Goal: Task Accomplishment & Management: Use online tool/utility

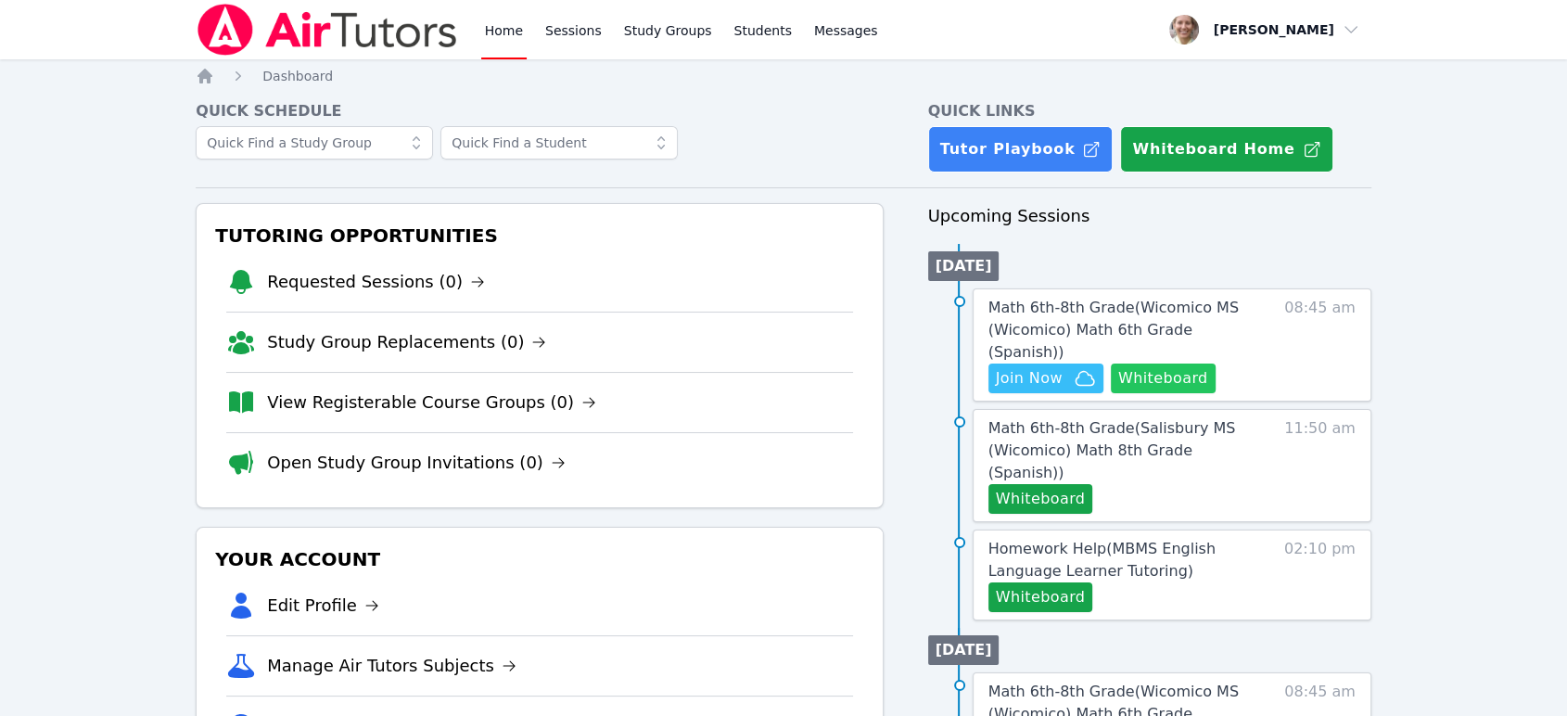
click at [1185, 363] on button "Whiteboard" at bounding box center [1163, 378] width 105 height 30
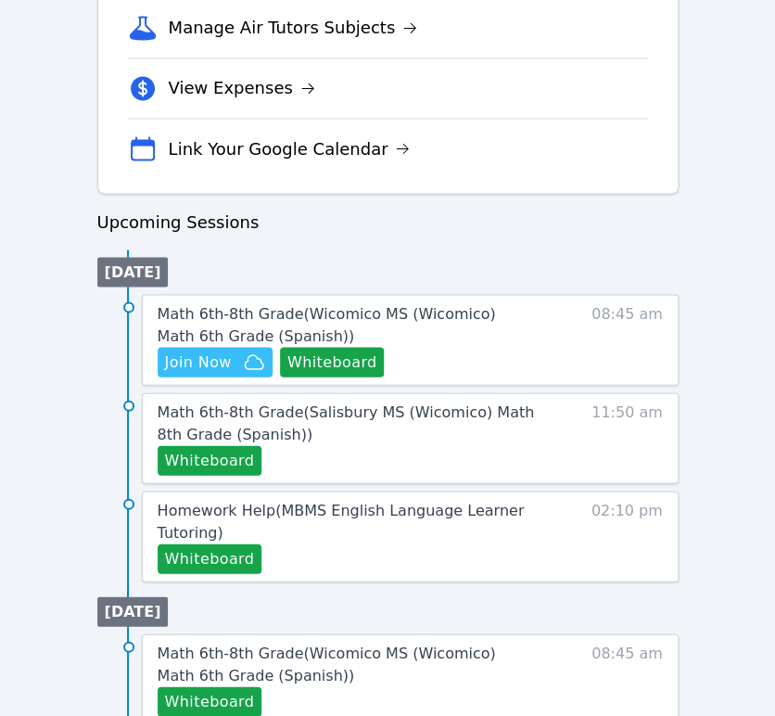
scroll to position [720, 0]
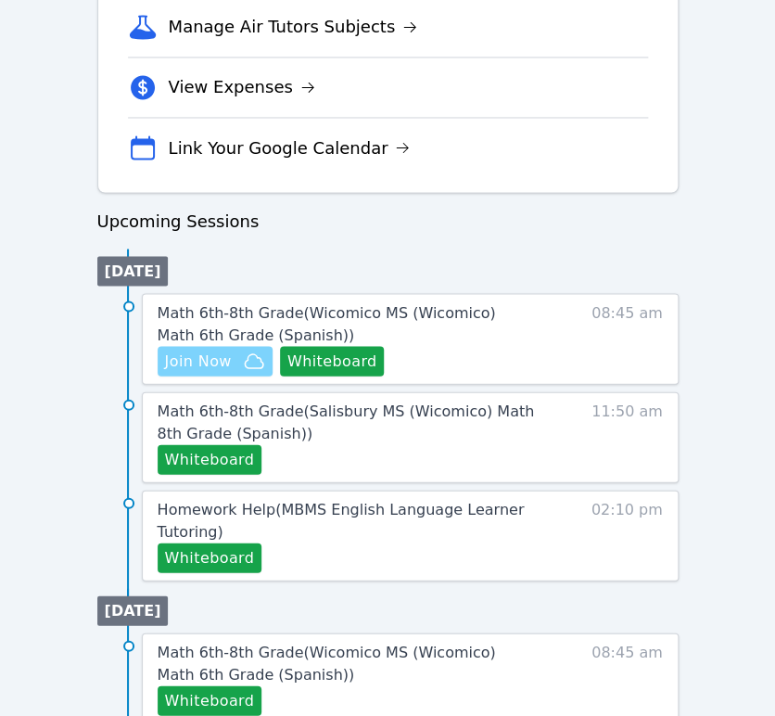
click at [174, 356] on span "Join Now" at bounding box center [198, 361] width 67 height 22
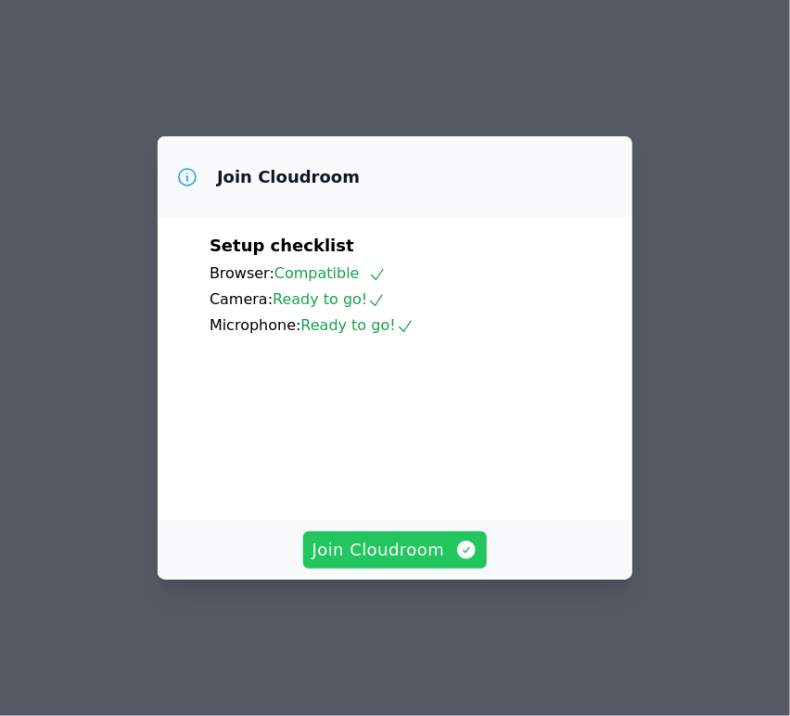
click at [378, 563] on span "Join Cloudroom" at bounding box center [395, 550] width 166 height 26
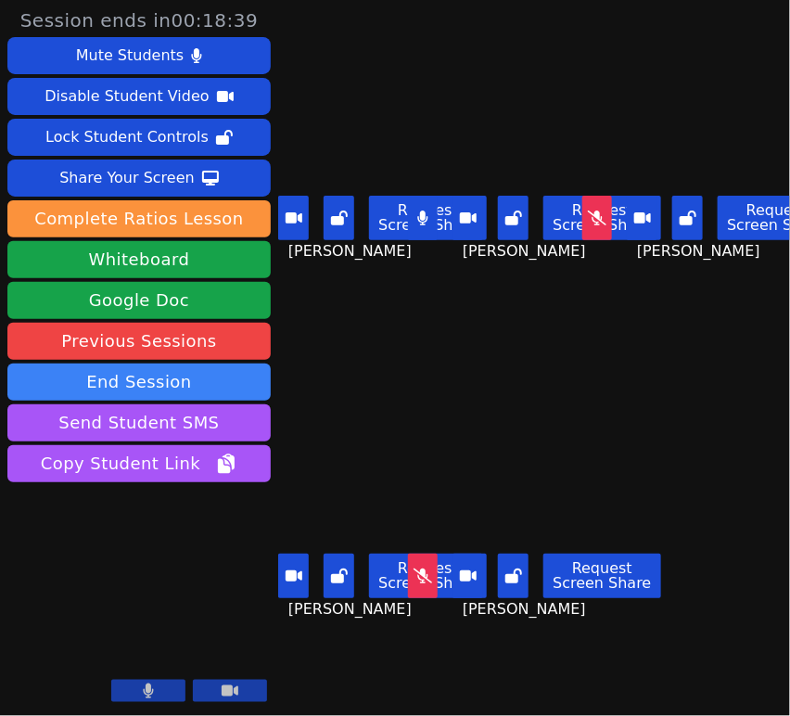
click at [421, 569] on button at bounding box center [423, 576] width 31 height 45
click at [590, 213] on icon at bounding box center [597, 217] width 19 height 15
click at [345, 215] on icon at bounding box center [339, 217] width 17 height 15
click at [516, 220] on button at bounding box center [513, 218] width 31 height 45
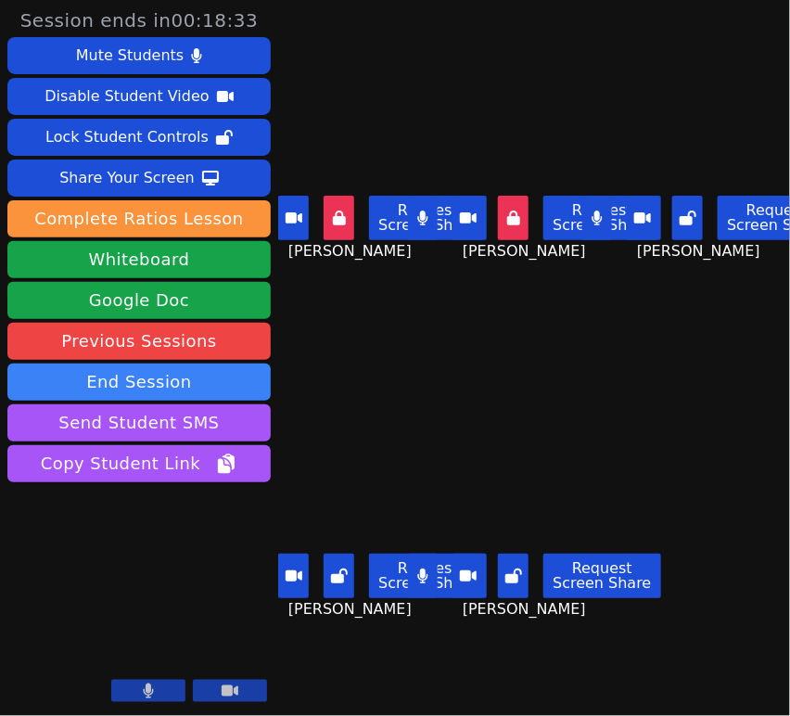
click at [672, 214] on button at bounding box center [687, 218] width 31 height 45
click at [351, 569] on button at bounding box center [339, 576] width 31 height 45
click at [513, 568] on icon at bounding box center [513, 575] width 17 height 15
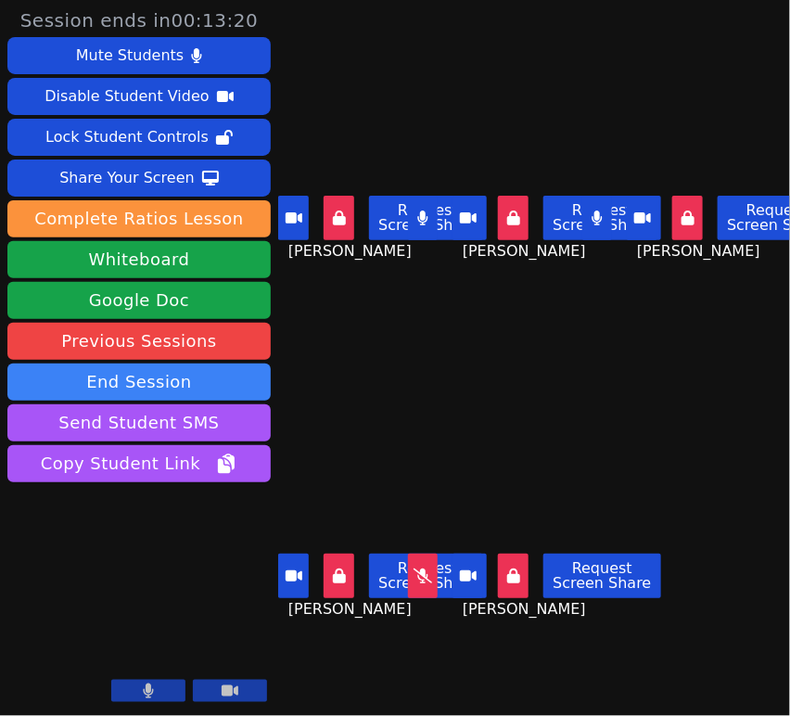
click at [427, 573] on button at bounding box center [423, 576] width 31 height 45
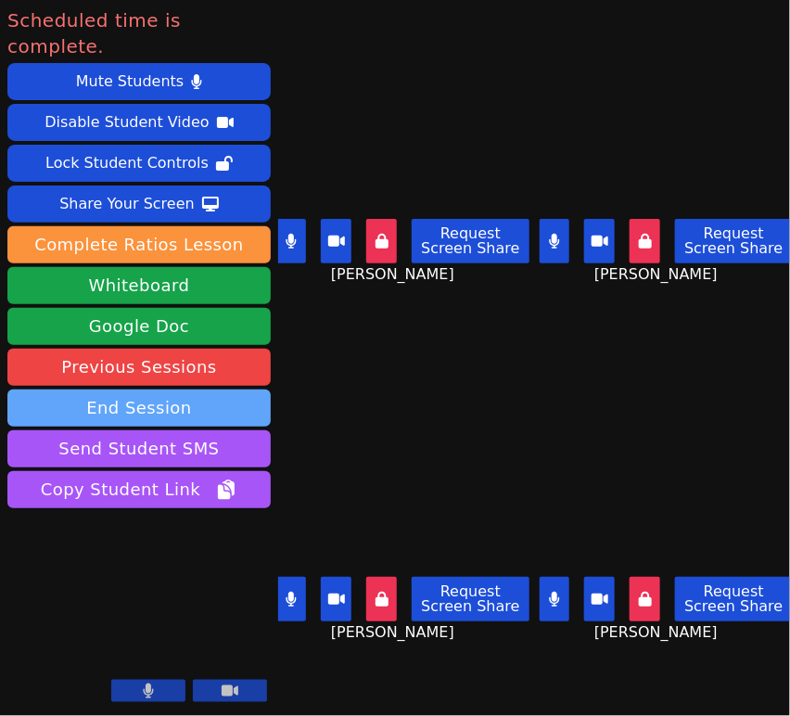
click at [206, 389] on button "End Session" at bounding box center [138, 407] width 263 height 37
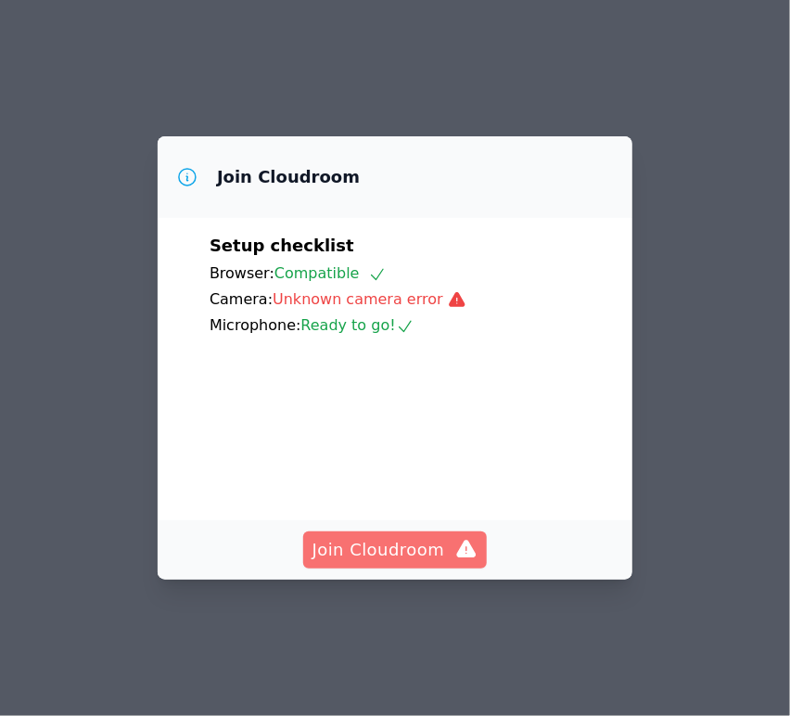
click at [456, 561] on icon "button" at bounding box center [466, 550] width 22 height 22
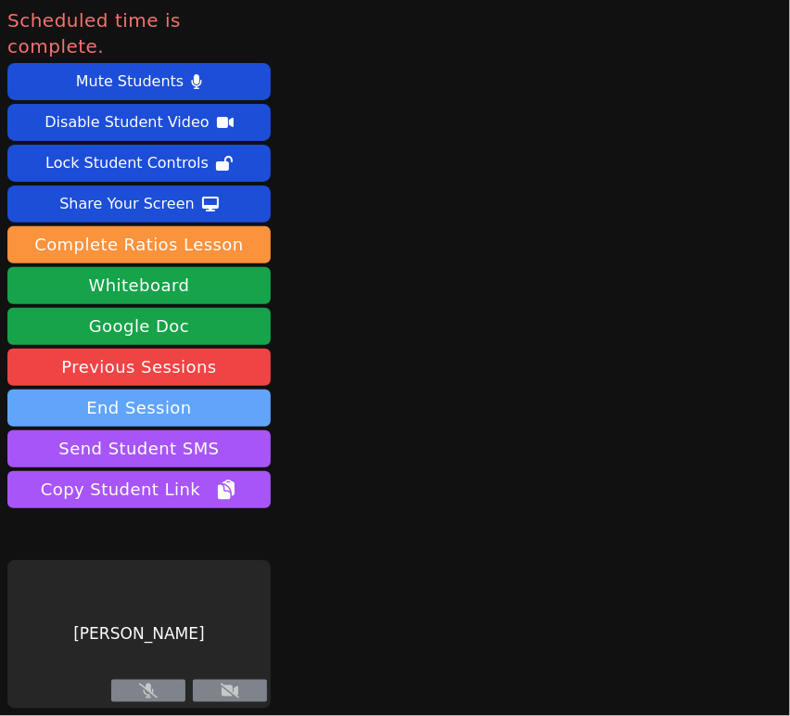
click at [176, 389] on button "End Session" at bounding box center [138, 407] width 263 height 37
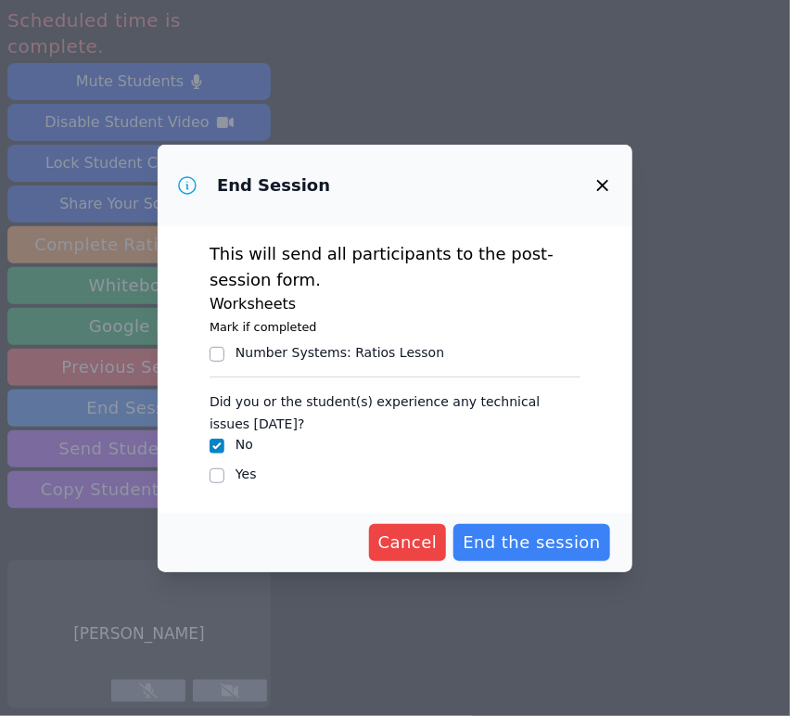
click at [224, 478] on div "Yes" at bounding box center [395, 476] width 371 height 22
click at [219, 478] on input "Yes" at bounding box center [217, 475] width 15 height 15
checkbox input "true"
checkbox input "false"
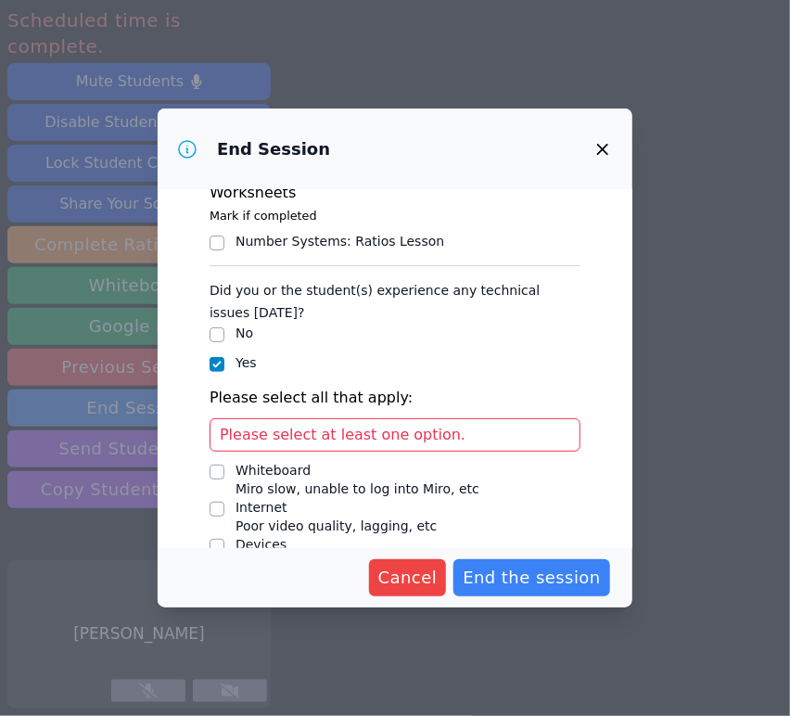
scroll to position [179, 0]
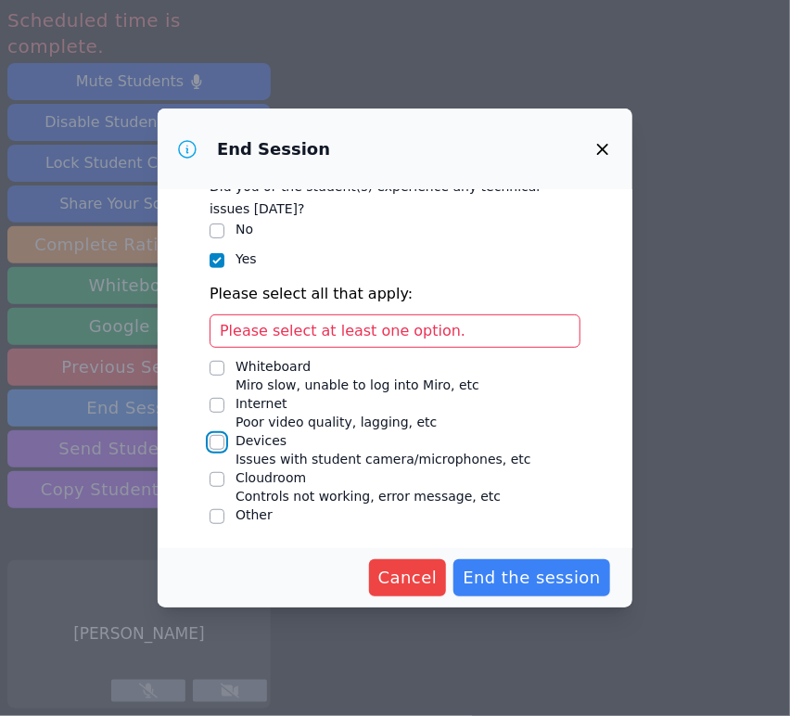
click at [214, 437] on input "Devices Issues with student camera/microphones, etc" at bounding box center [217, 442] width 15 height 15
checkbox input "true"
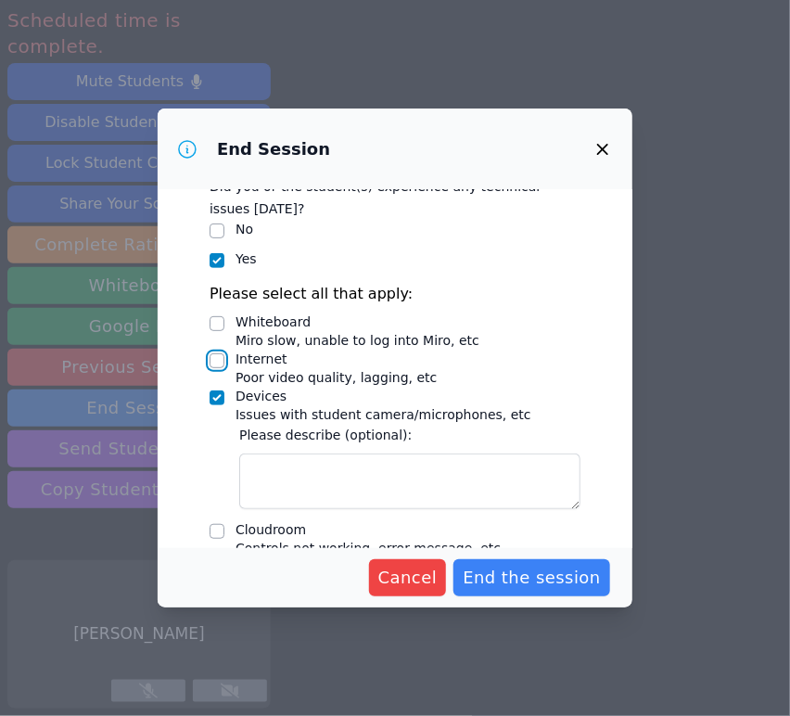
click at [218, 353] on input "Internet Poor video quality, lagging, etc" at bounding box center [217, 360] width 15 height 15
checkbox input "true"
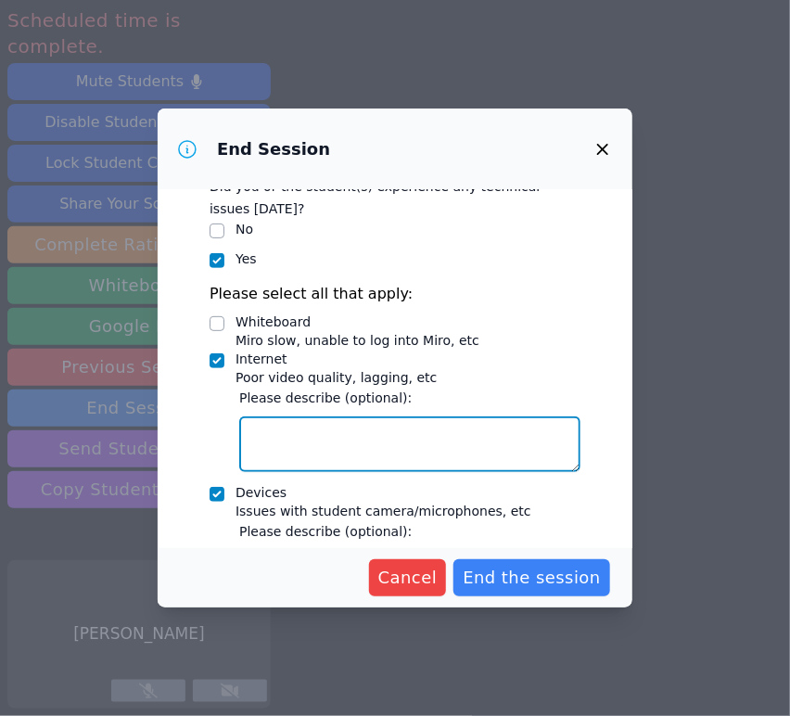
click at [282, 416] on textarea "Internet Poor video quality, lagging, etc" at bounding box center [409, 444] width 341 height 56
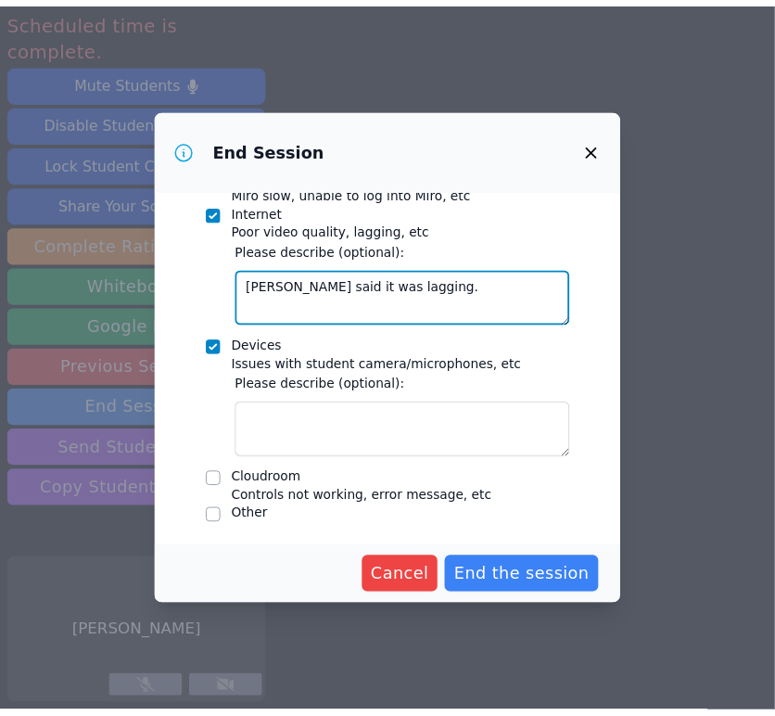
scroll to position [327, 0]
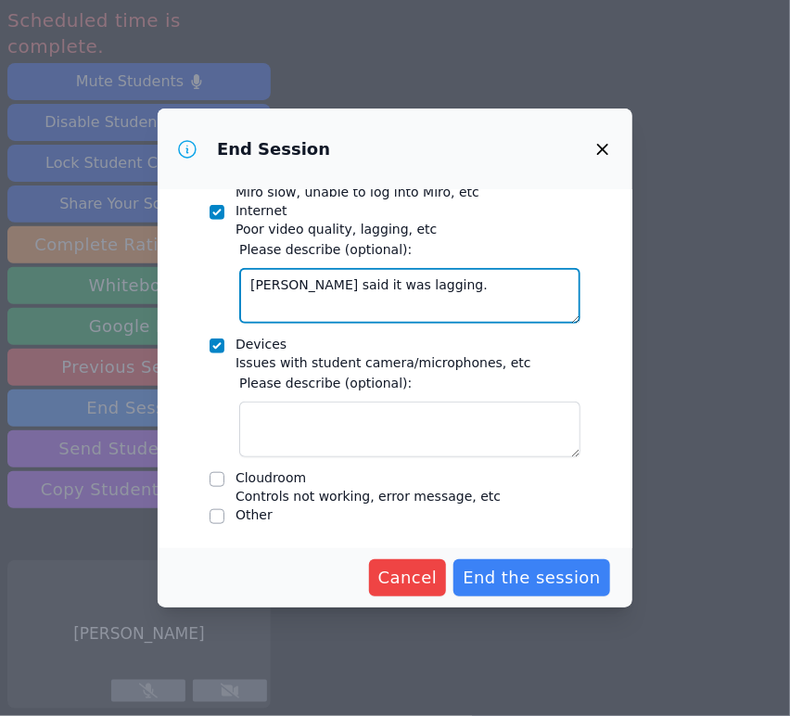
type textarea "[PERSON_NAME] said it was lagging."
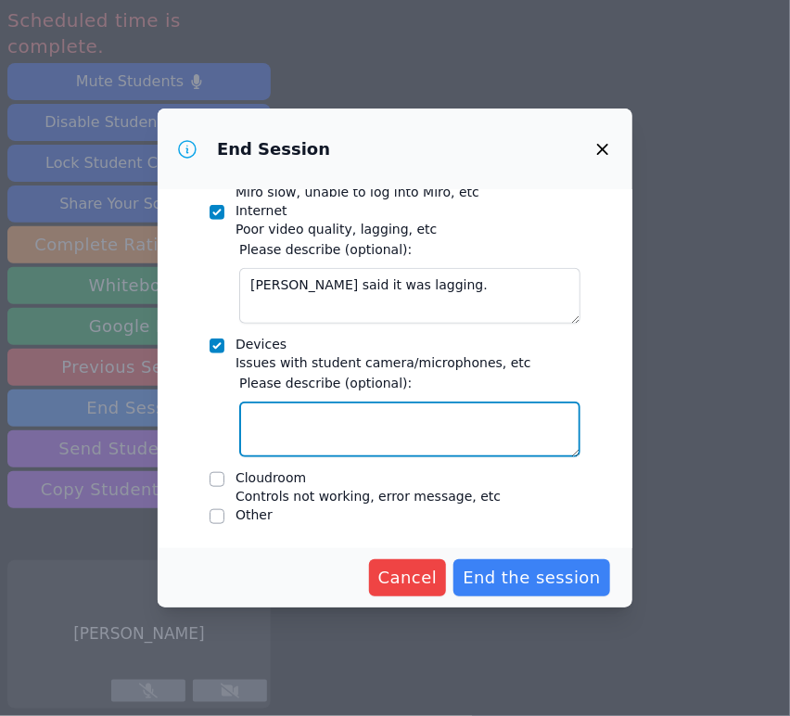
click at [282, 414] on textarea "Devices Issues with student camera/microphones, etc" at bounding box center [409, 430] width 341 height 56
click at [462, 402] on textarea "[PERSON_NAME], [PERSON_NAME], an" at bounding box center [409, 430] width 341 height 56
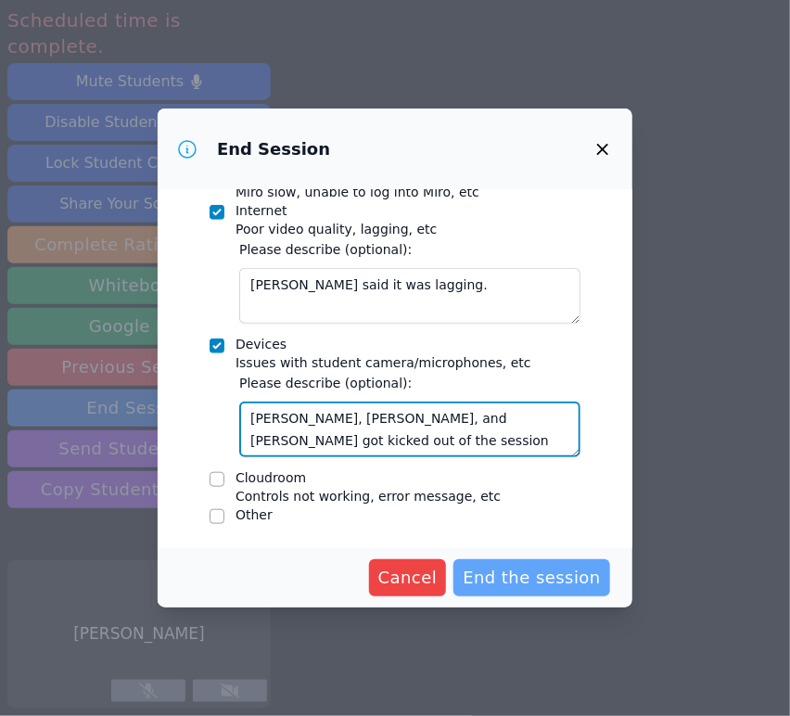
type textarea "[PERSON_NAME], [PERSON_NAME], and [PERSON_NAME] got kicked out of the session b…"
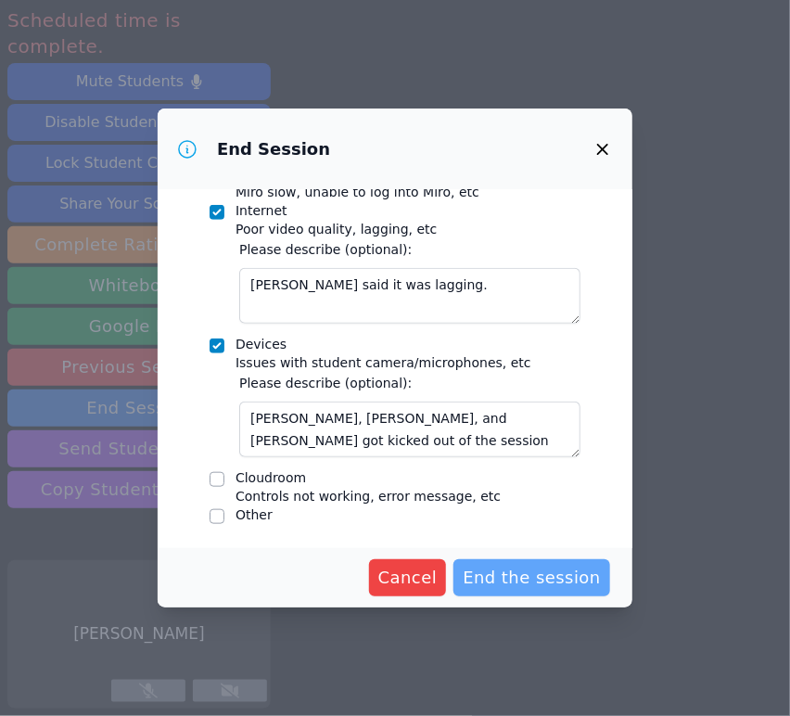
click at [519, 574] on span "End the session" at bounding box center [532, 578] width 138 height 26
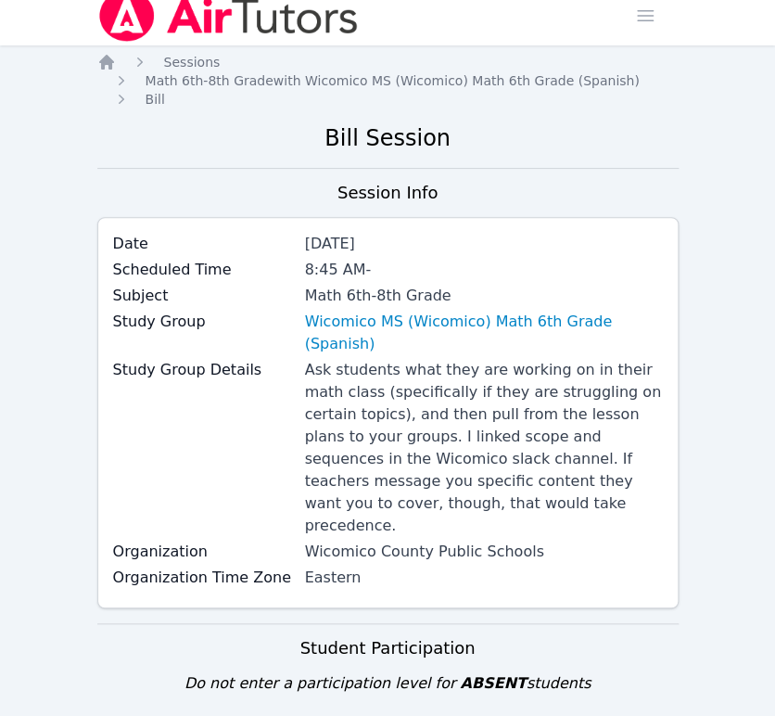
scroll to position [309, 0]
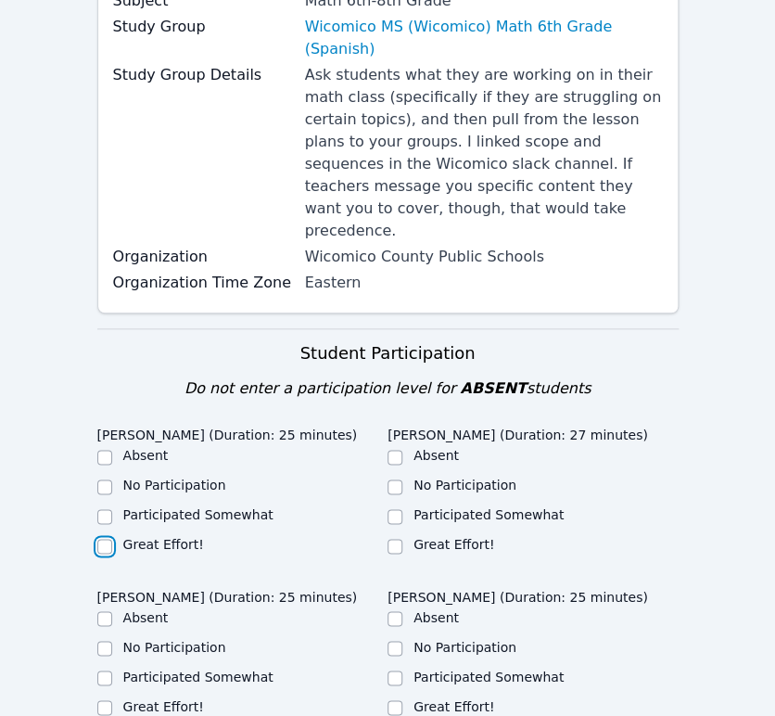
click at [110, 539] on input "Great Effort!" at bounding box center [104, 546] width 15 height 15
checkbox input "true"
click at [398, 539] on input "Great Effort!" at bounding box center [395, 546] width 15 height 15
checkbox input "true"
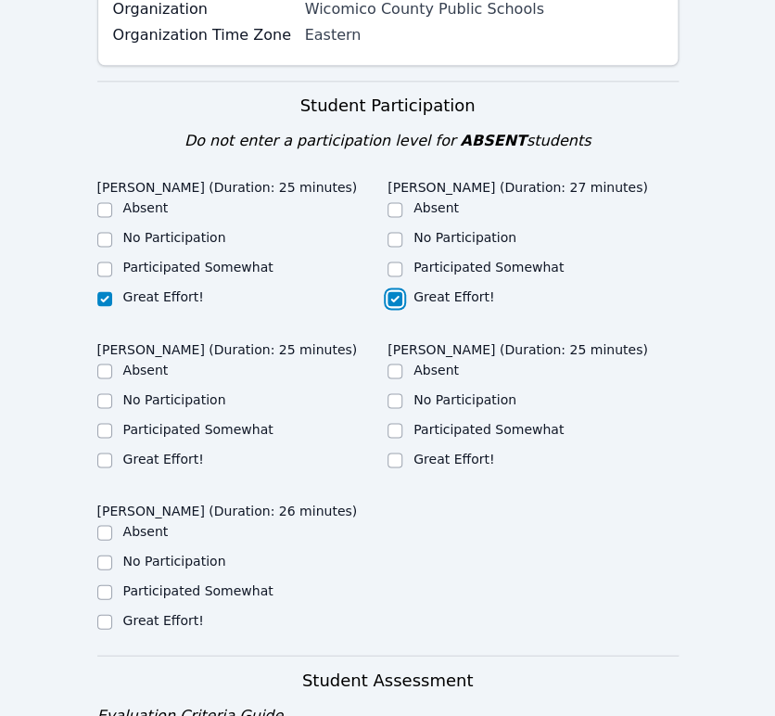
scroll to position [618, 0]
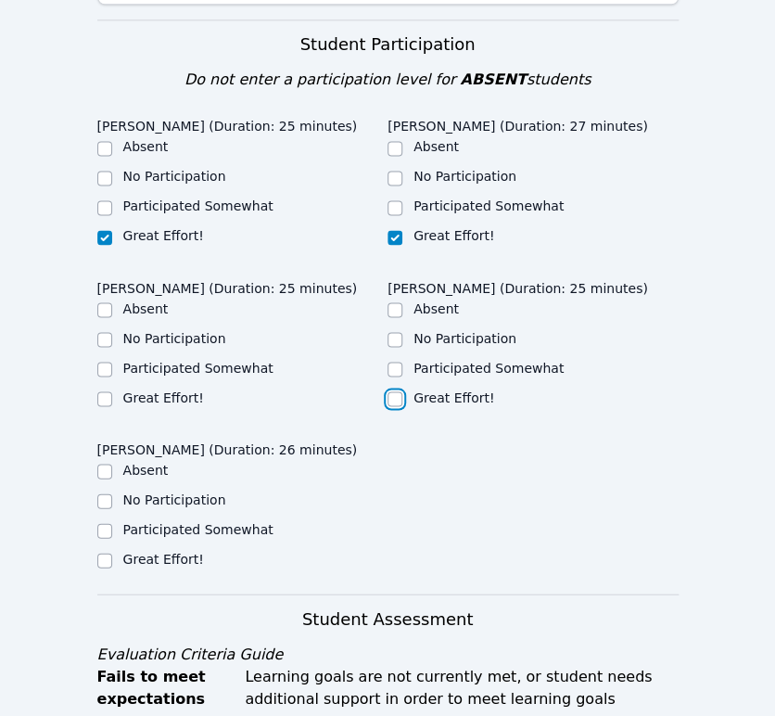
click at [398, 391] on input "Great Effort!" at bounding box center [395, 398] width 15 height 15
checkbox input "true"
click at [182, 389] on label "Great Effort!" at bounding box center [163, 396] width 81 height 15
click at [112, 391] on input "Great Effort!" at bounding box center [104, 398] width 15 height 15
checkbox input "true"
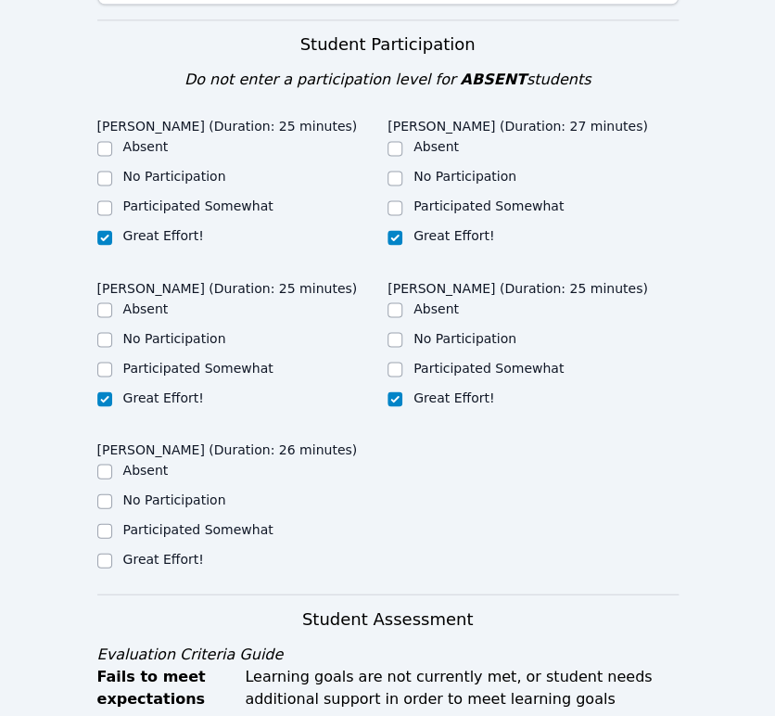
click at [193, 551] on label "Great Effort!" at bounding box center [163, 558] width 81 height 15
click at [112, 553] on input "Great Effort!" at bounding box center [104, 560] width 15 height 15
checkbox input "true"
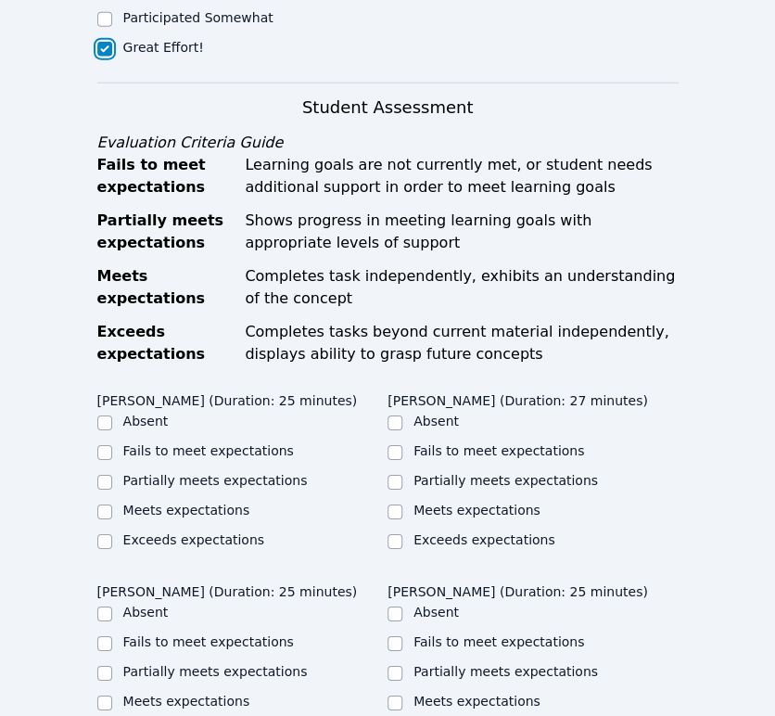
scroll to position [1133, 0]
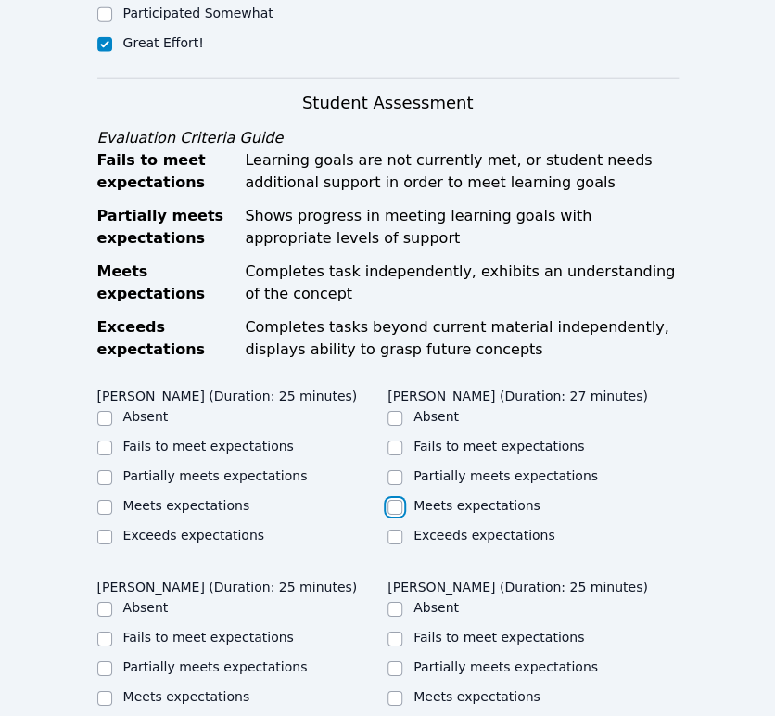
click at [389, 500] on input "Meets expectations" at bounding box center [395, 507] width 15 height 15
checkbox input "true"
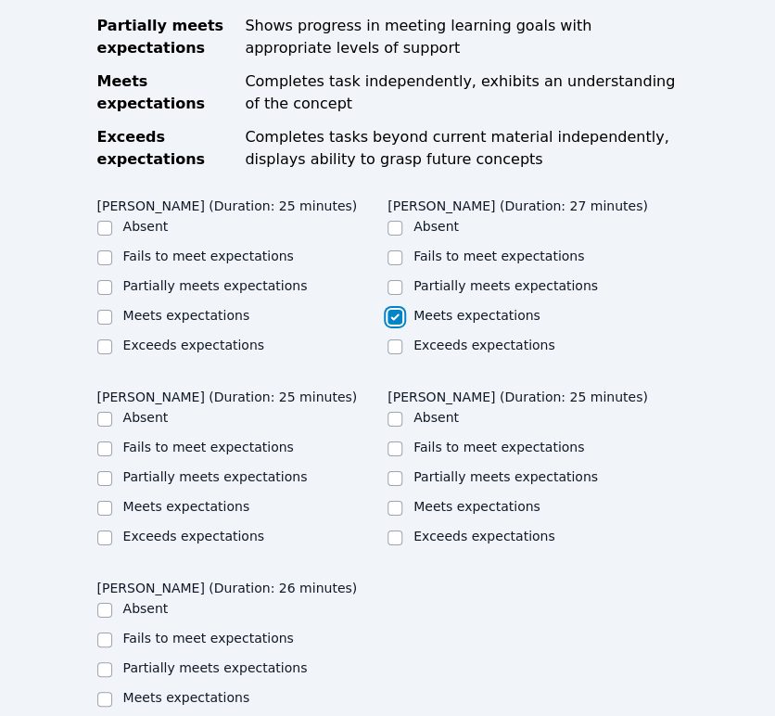
scroll to position [1339, 0]
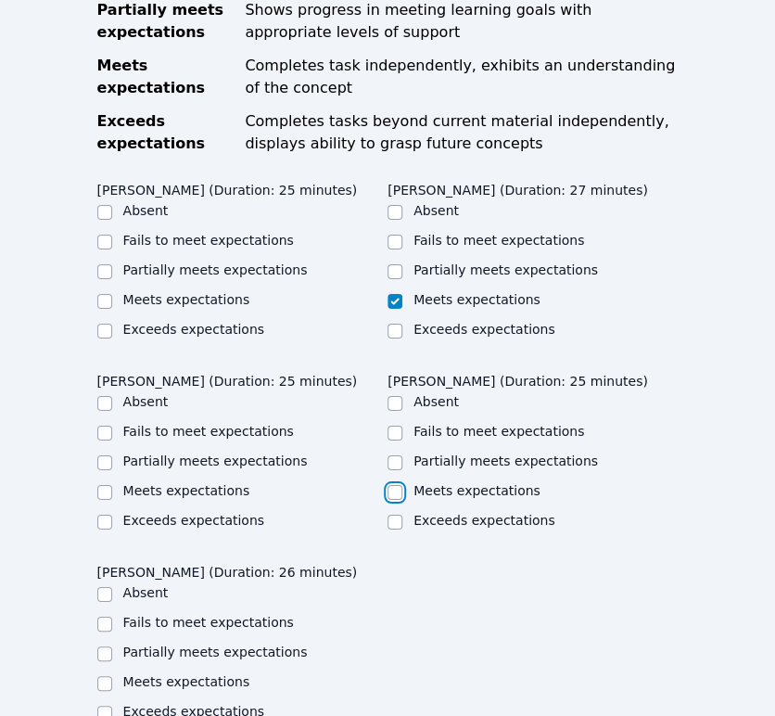
click at [395, 485] on input "Meets expectations" at bounding box center [395, 492] width 15 height 15
checkbox input "true"
click at [218, 674] on label "Meets expectations" at bounding box center [186, 681] width 127 height 15
click at [112, 676] on input "Meets expectations" at bounding box center [104, 683] width 15 height 15
checkbox input "true"
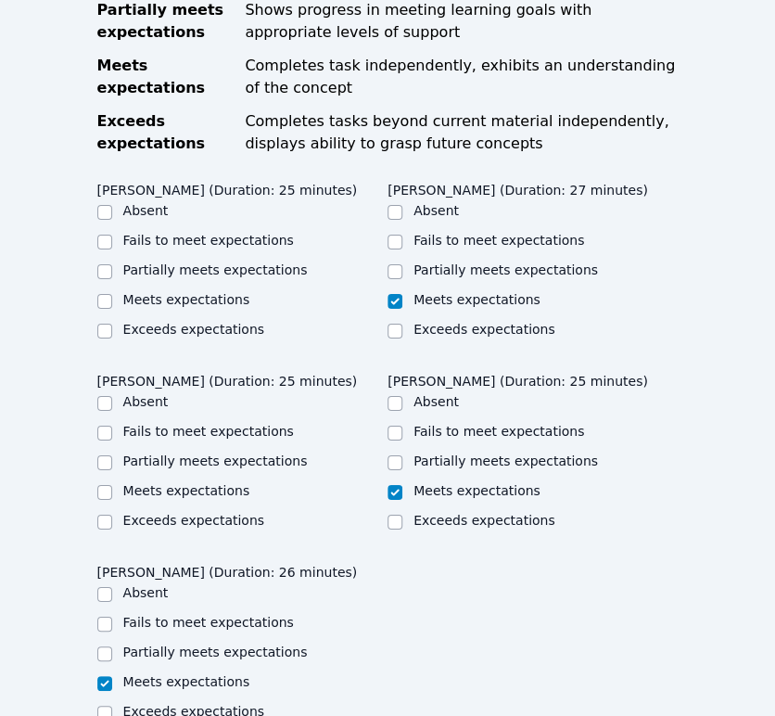
click at [163, 292] on label "Meets expectations" at bounding box center [186, 299] width 127 height 15
click at [112, 294] on input "Meets expectations" at bounding box center [104, 301] width 15 height 15
checkbox input "true"
click at [197, 481] on div "Meets expectations" at bounding box center [242, 492] width 291 height 22
click at [203, 483] on label "Meets expectations" at bounding box center [186, 490] width 127 height 15
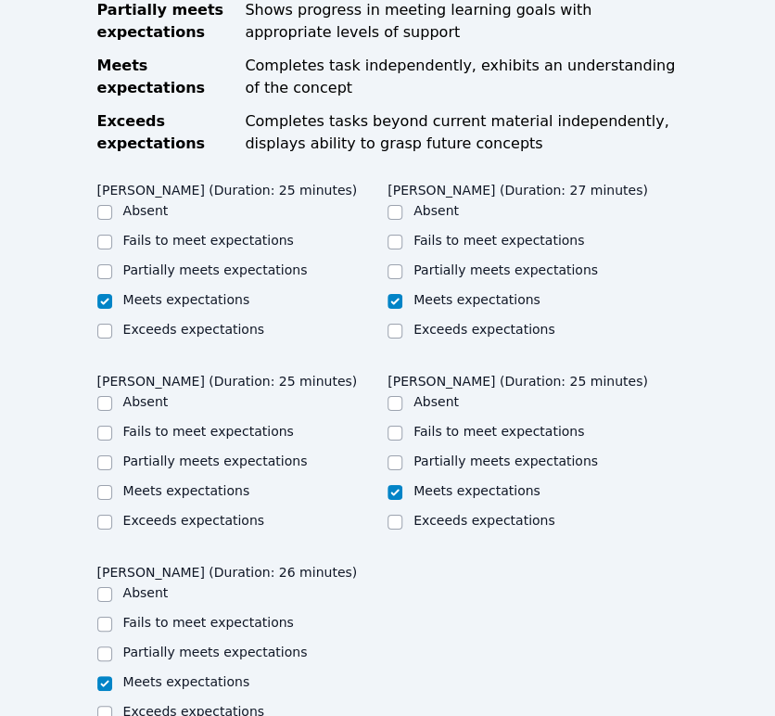
click at [112, 485] on input "Meets expectations" at bounding box center [104, 492] width 15 height 15
checkbox input "true"
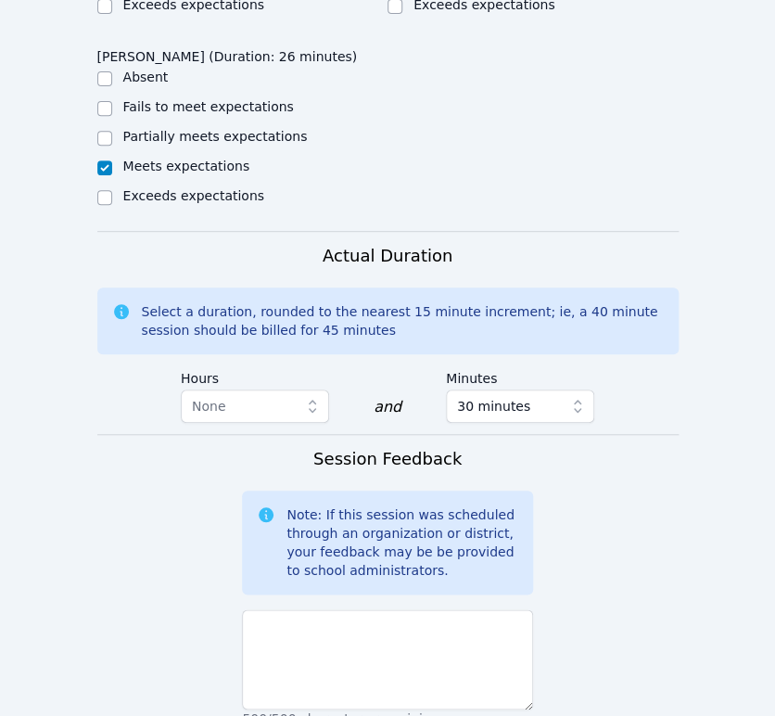
scroll to position [2155, 0]
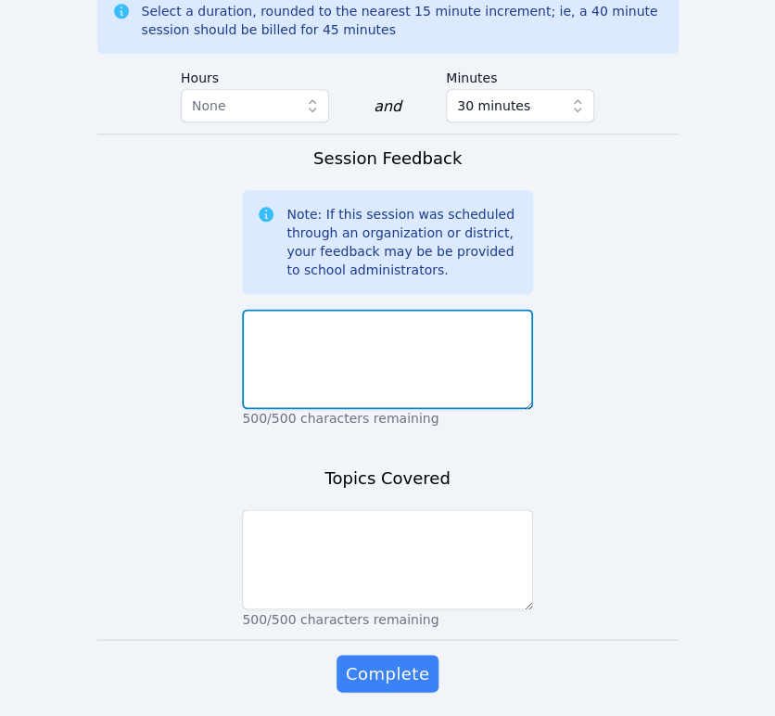
click at [417, 310] on textarea at bounding box center [387, 359] width 291 height 100
click at [508, 309] on textarea "I finished going over the warmup in detail" at bounding box center [387, 359] width 291 height 100
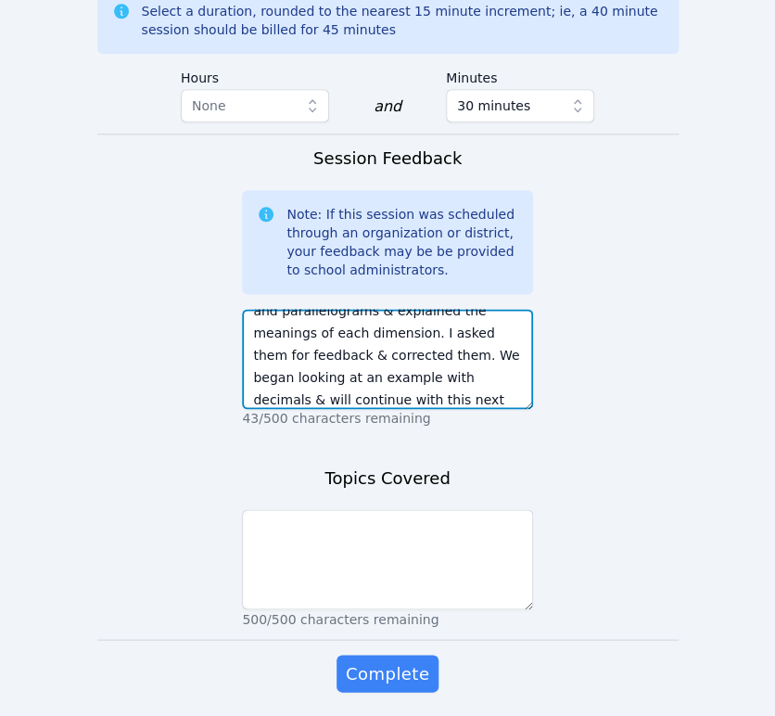
scroll to position [171, 0]
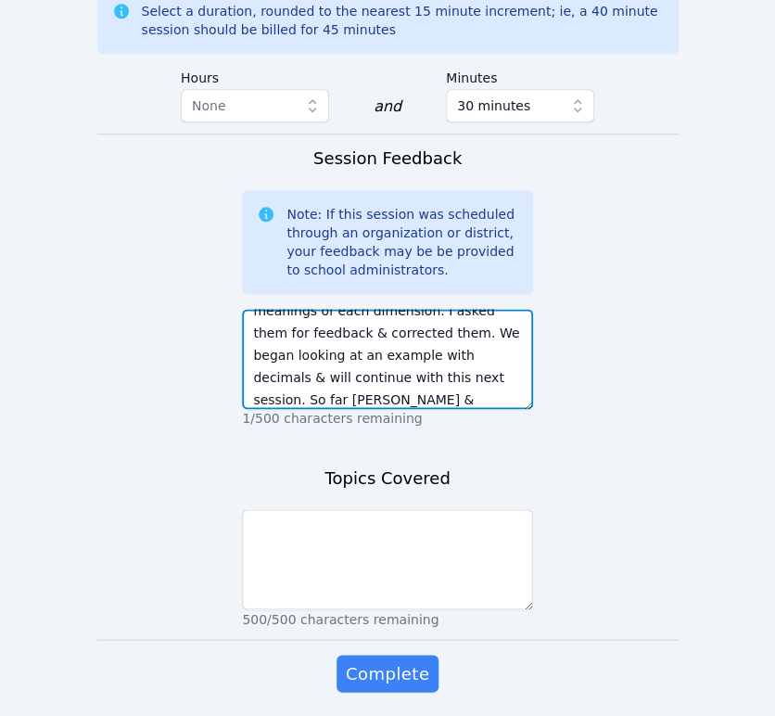
click at [453, 317] on textarea "I finished going over the warmup in detail which was about using a larger recta…" at bounding box center [387, 359] width 291 height 100
click at [336, 338] on textarea "I finished going over the warmup in detail which was about using a larger recta…" at bounding box center [387, 359] width 291 height 100
click at [441, 336] on textarea "I finished going over the warmup in detail which was about using a larger recta…" at bounding box center [387, 359] width 291 height 100
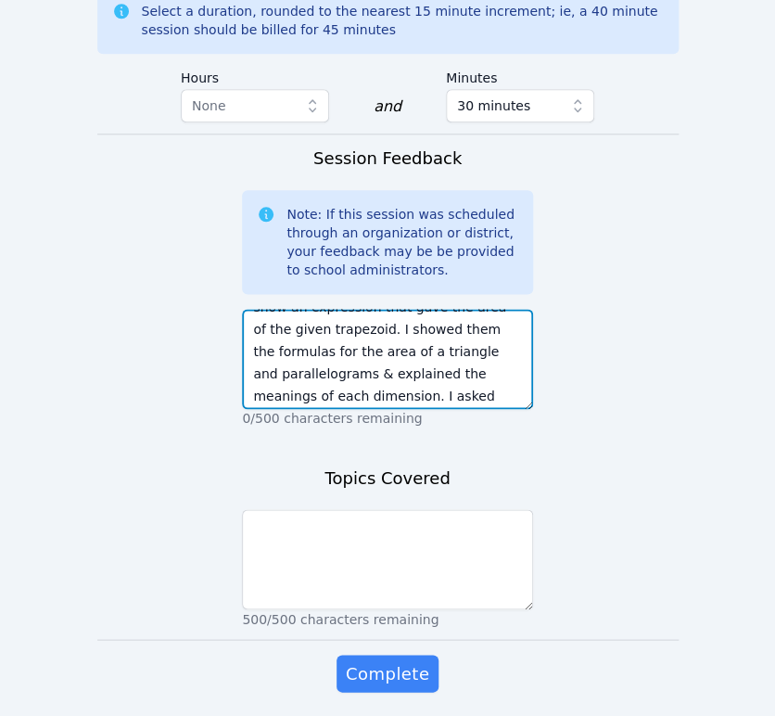
scroll to position [0, 0]
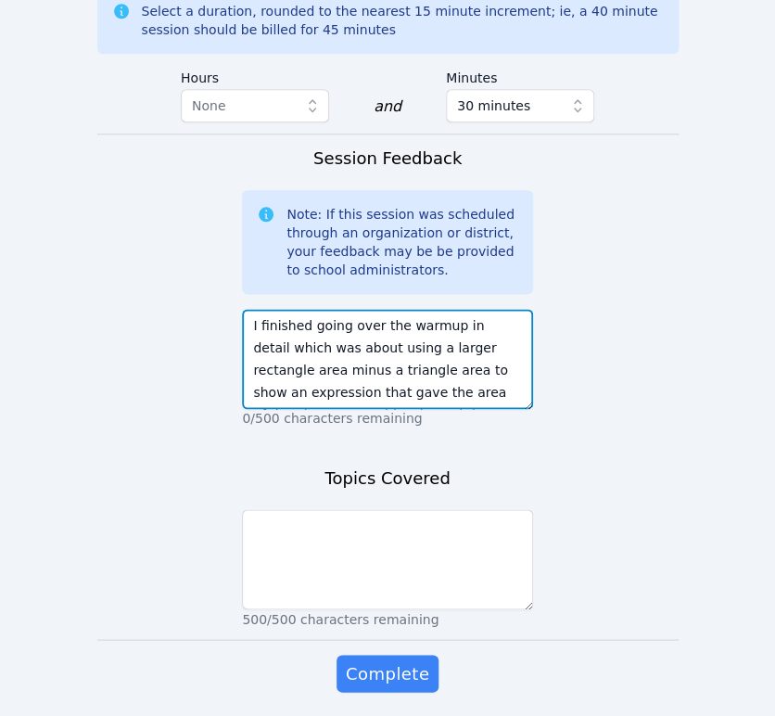
click at [312, 309] on textarea "I finished going over the warmup in detail which was about using a larger recta…" at bounding box center [387, 359] width 291 height 100
click at [442, 317] on textarea "I finished going over the warmup in detail which was about using a larger recta…" at bounding box center [387, 359] width 291 height 100
click at [478, 309] on textarea "I finished going over the warmup in detail which was about using a larger recta…" at bounding box center [387, 359] width 291 height 100
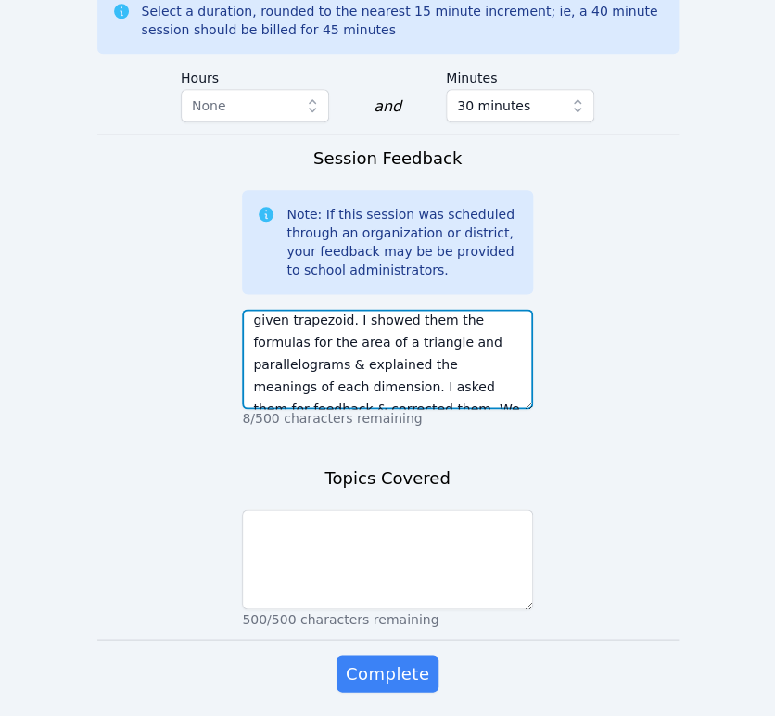
scroll to position [0, 0]
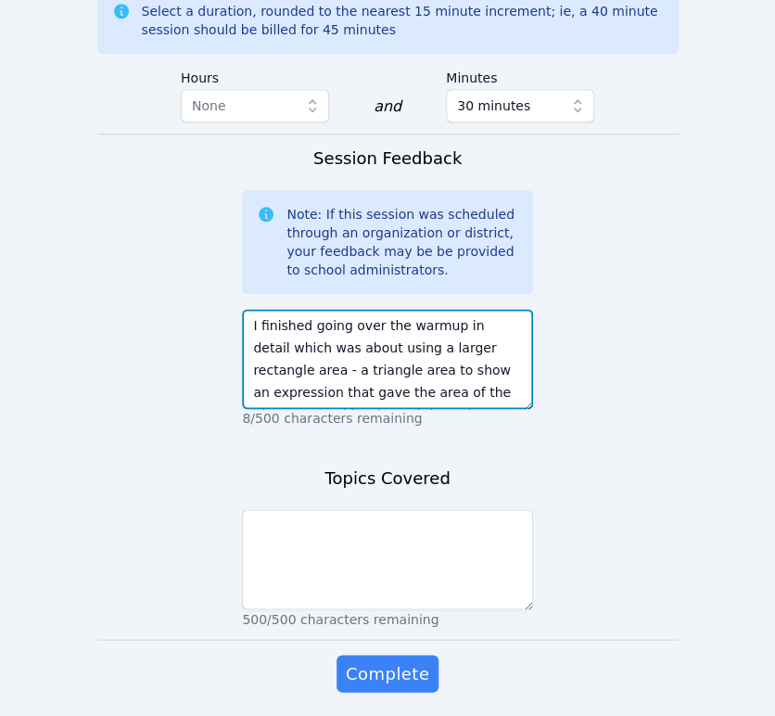
click at [287, 309] on textarea "I finished going over the warmup in detail which was about using a larger recta…" at bounding box center [387, 359] width 291 height 100
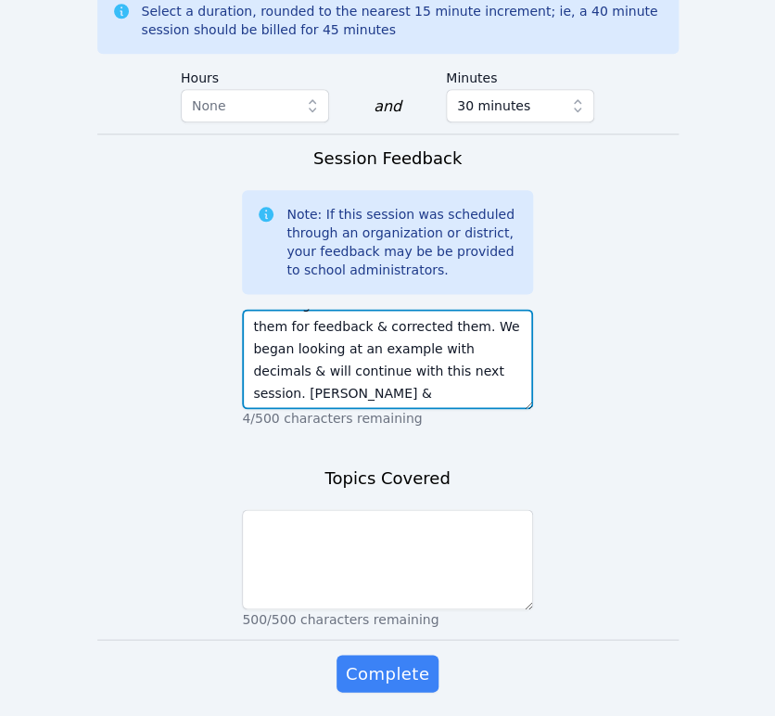
scroll to position [178, 0]
type textarea "I finished going over the warmup in detail which was about using a larger recta…"
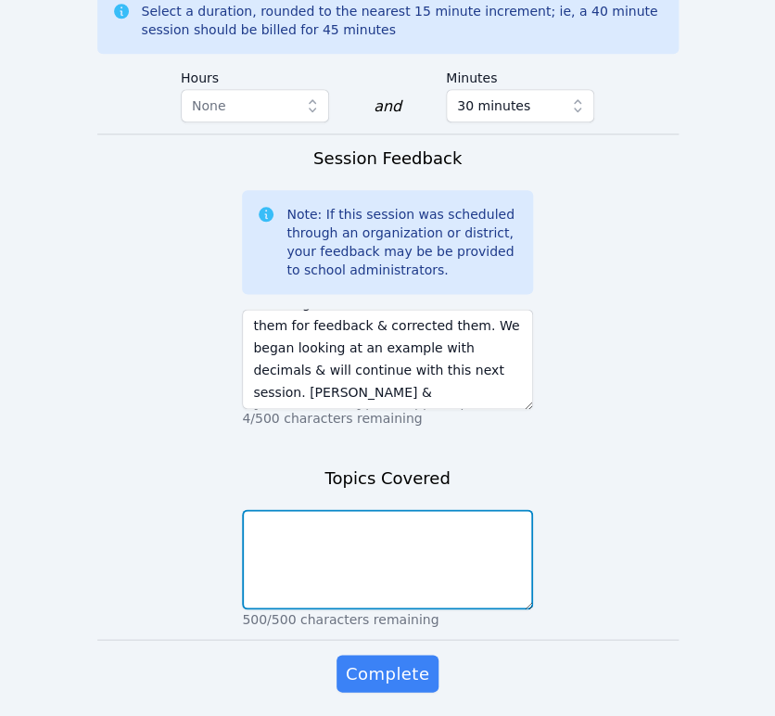
click at [460, 509] on textarea at bounding box center [387, 559] width 291 height 100
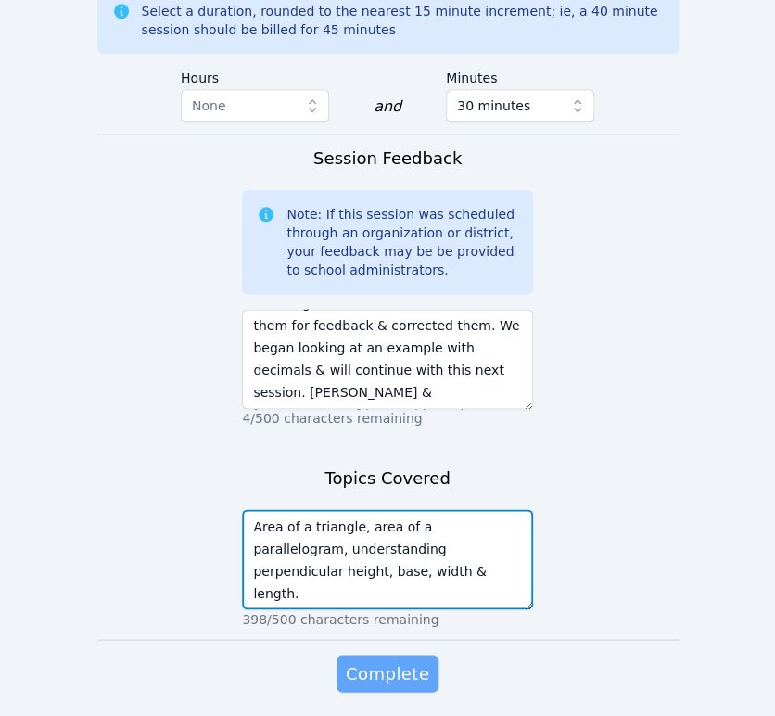
type textarea "Area of a triangle, area of a parallelogram, understanding perpendicular height…"
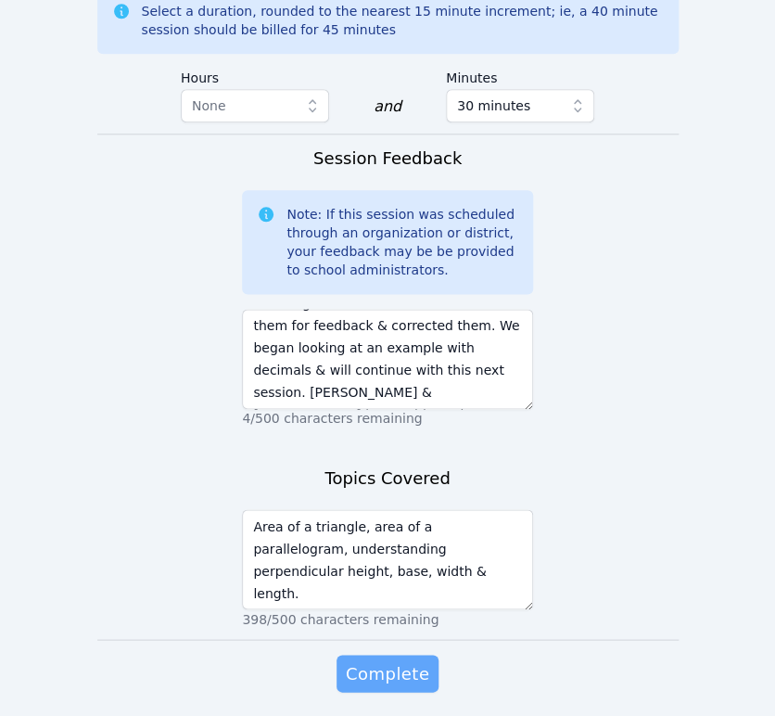
click at [391, 660] on span "Complete" at bounding box center [387, 673] width 83 height 26
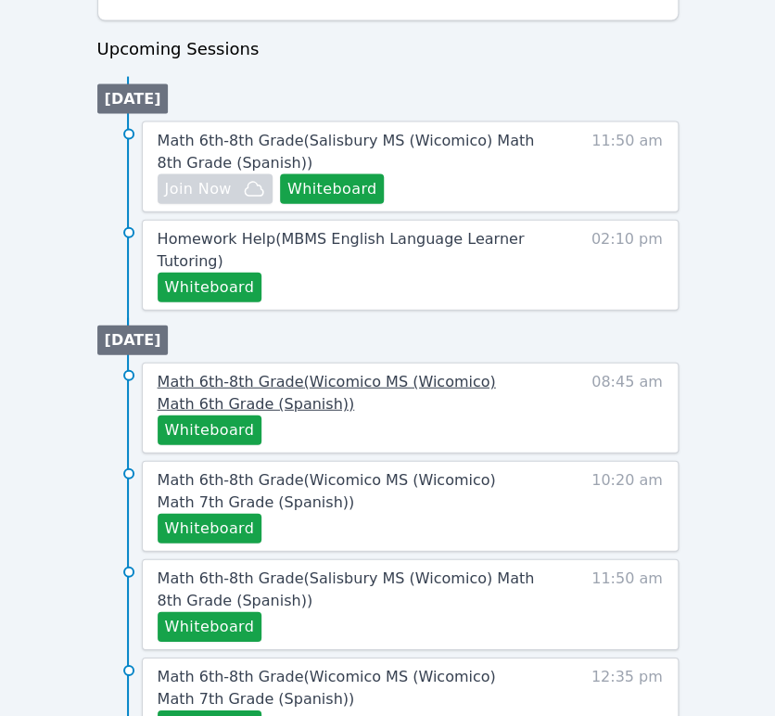
scroll to position [927, 0]
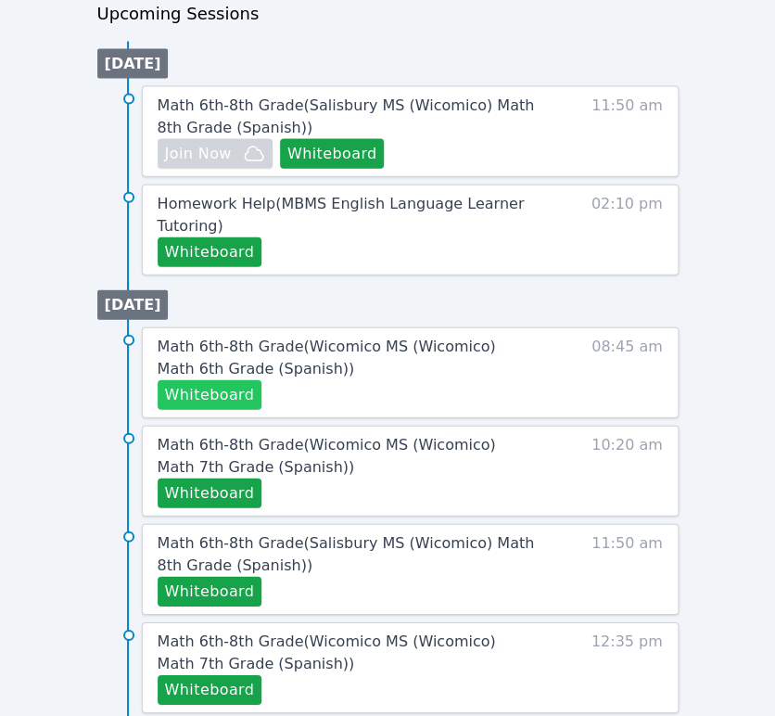
click at [242, 389] on button "Whiteboard" at bounding box center [210, 395] width 105 height 30
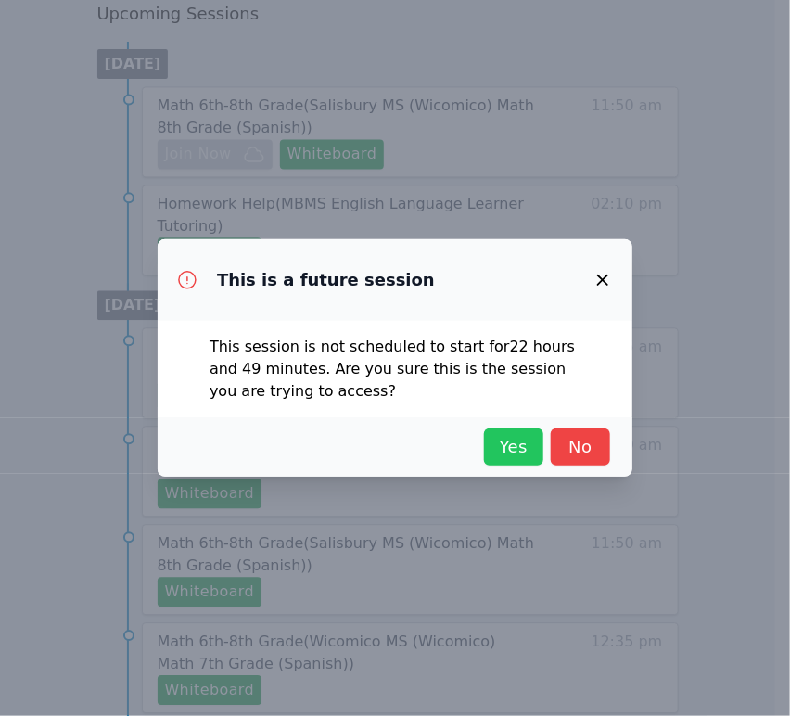
click at [512, 438] on span "Yes" at bounding box center [513, 447] width 41 height 26
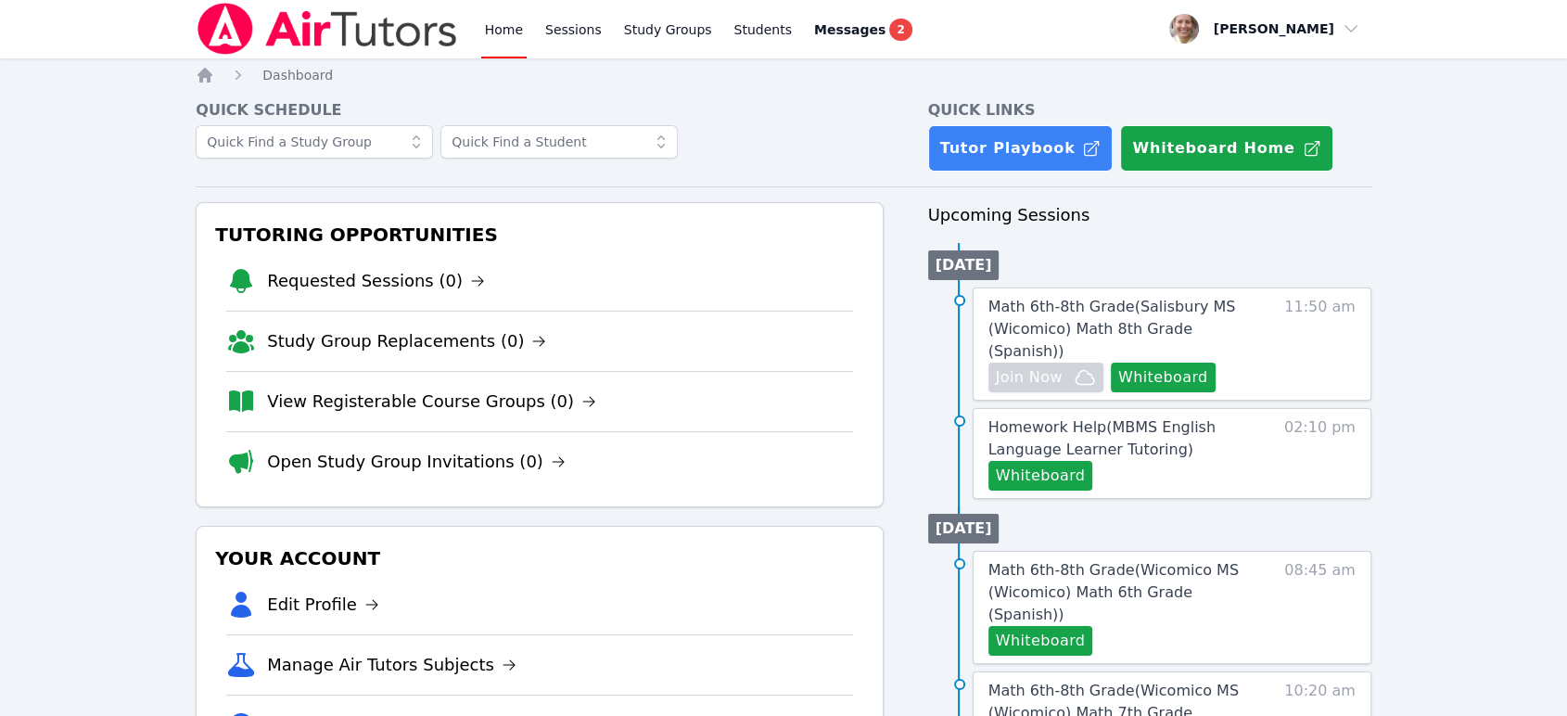
scroll to position [0, 0]
click at [774, 363] on button "Whiteboard" at bounding box center [1163, 378] width 105 height 30
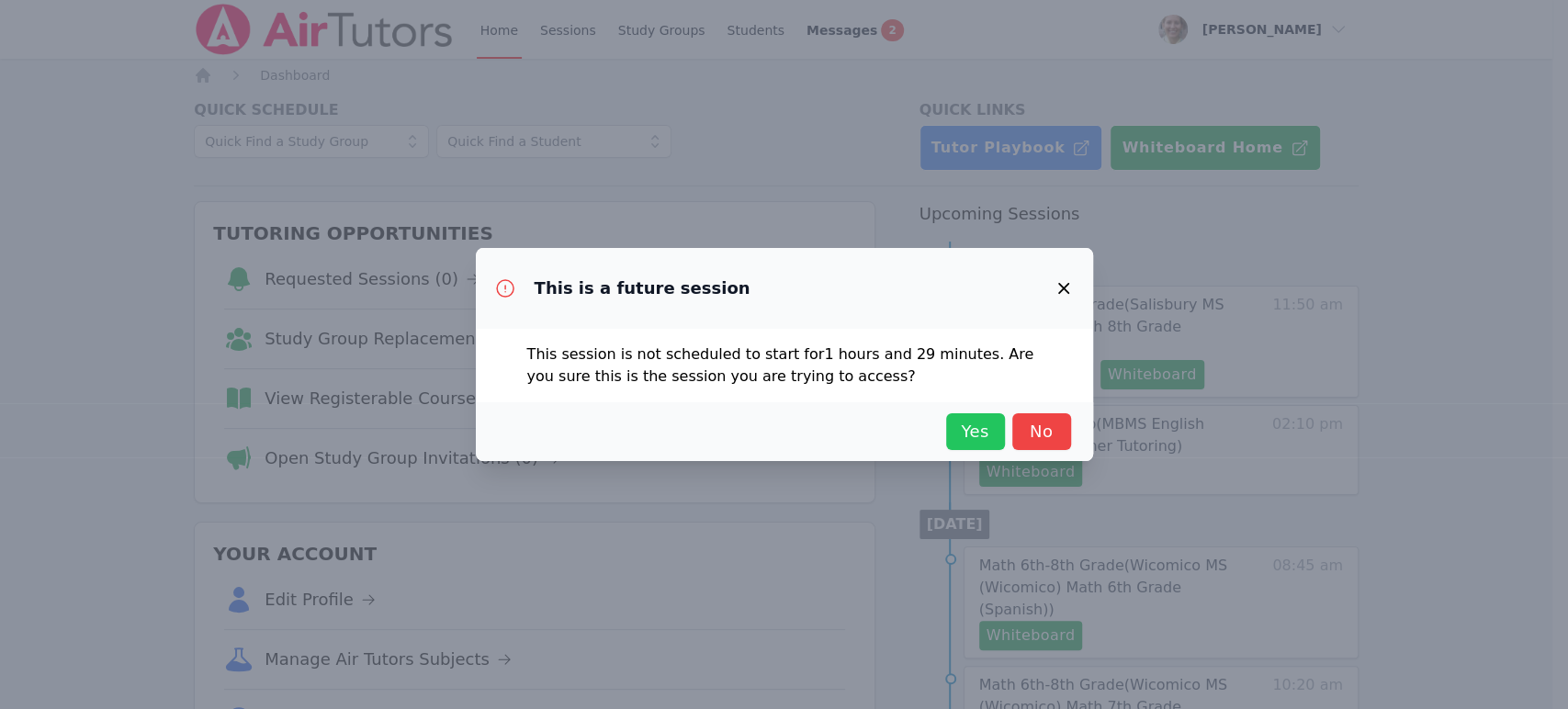
click at [767, 428] on span "Yes" at bounding box center [975, 432] width 41 height 26
